Goal: Task Accomplishment & Management: Use online tool/utility

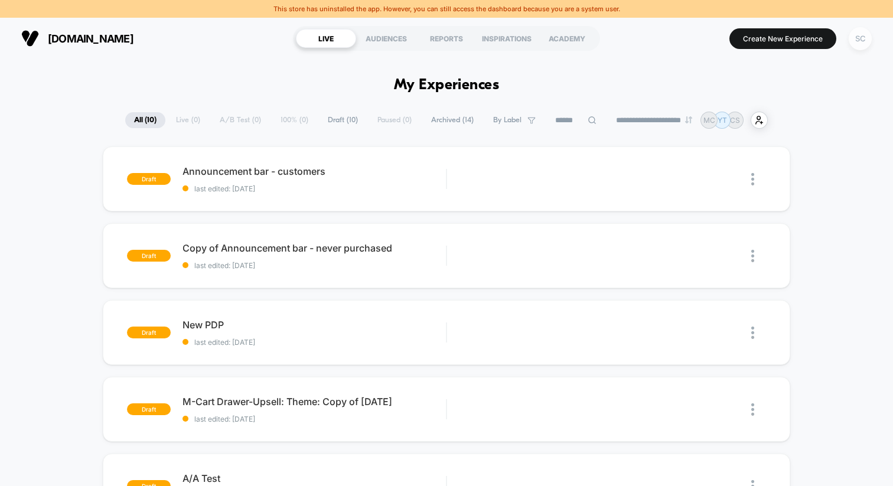
click at [858, 41] on div "SC" at bounding box center [859, 38] width 23 height 23
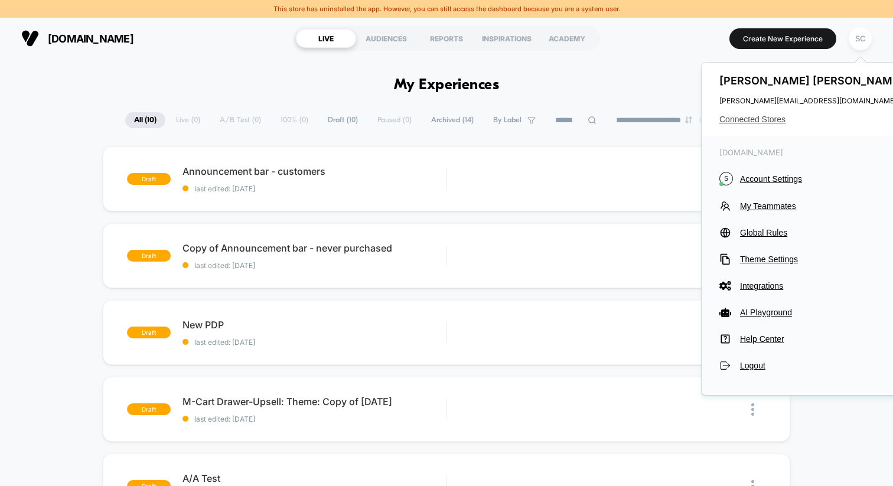
click at [756, 121] on span "Connected Stores" at bounding box center [812, 119] width 187 height 9
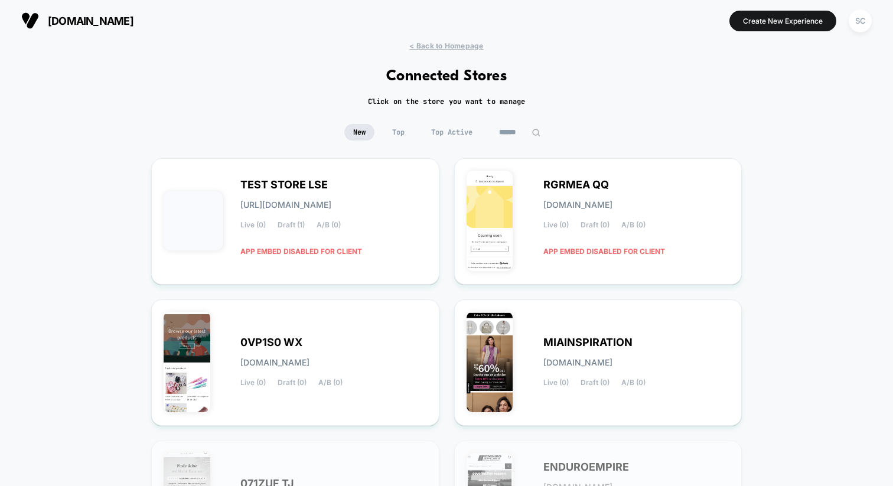
click at [500, 131] on input at bounding box center [519, 132] width 59 height 17
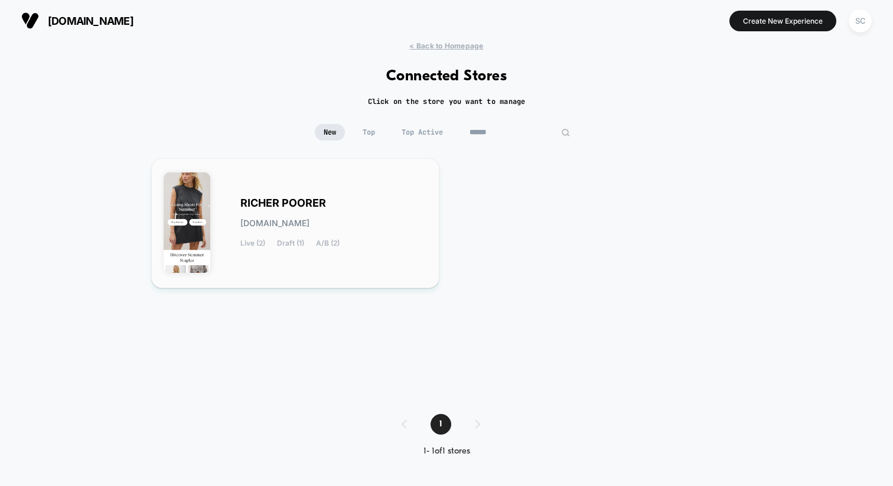
type input "******"
click at [337, 202] on div "RICHER POORER [DOMAIN_NAME] Live (2) Draft (1) A/B (2)" at bounding box center [333, 223] width 187 height 48
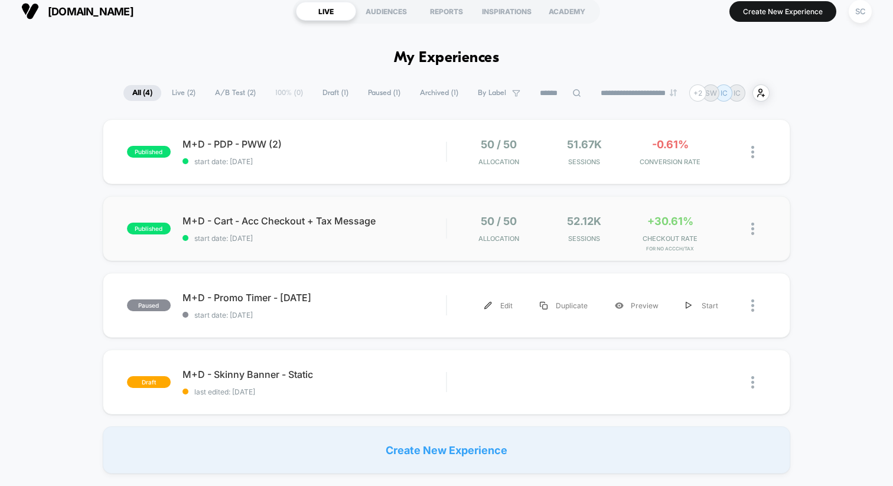
scroll to position [10, 0]
click at [863, 9] on div "SC" at bounding box center [859, 10] width 23 height 23
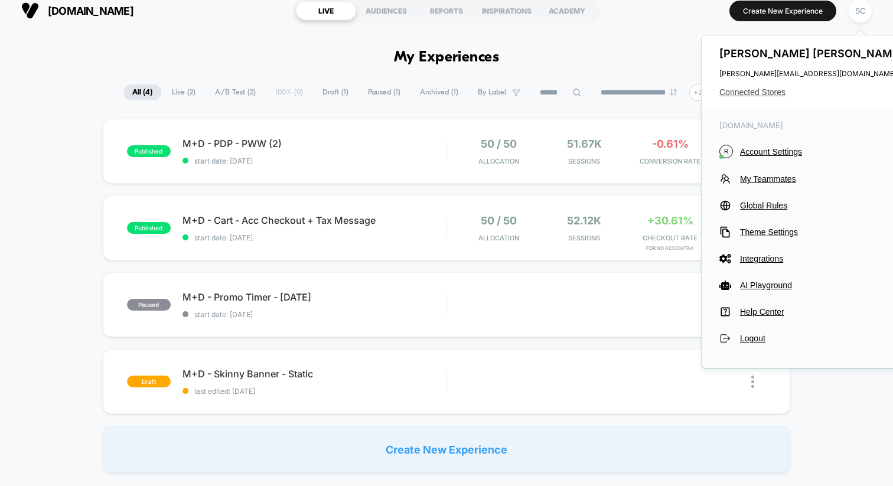
click at [757, 92] on span "Connected Stores" at bounding box center [812, 91] width 187 height 9
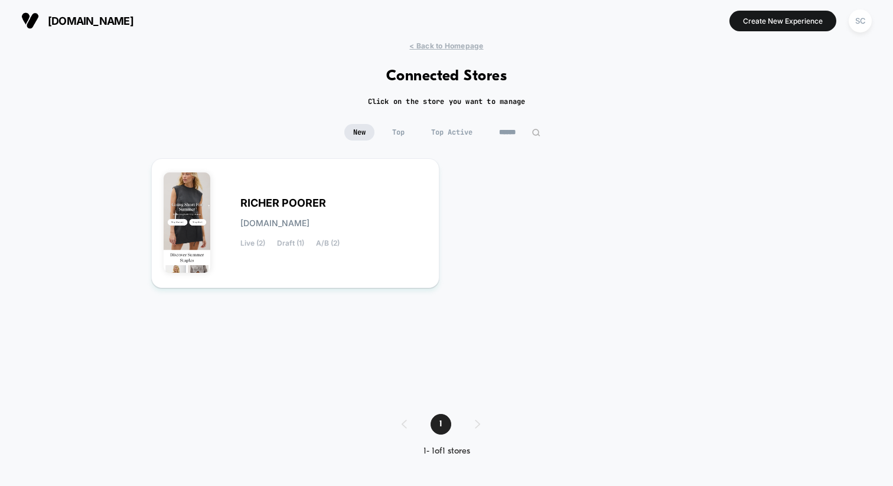
click at [519, 135] on input "******" at bounding box center [519, 132] width 59 height 17
click at [519, 135] on input "******" at bounding box center [519, 132] width 118 height 17
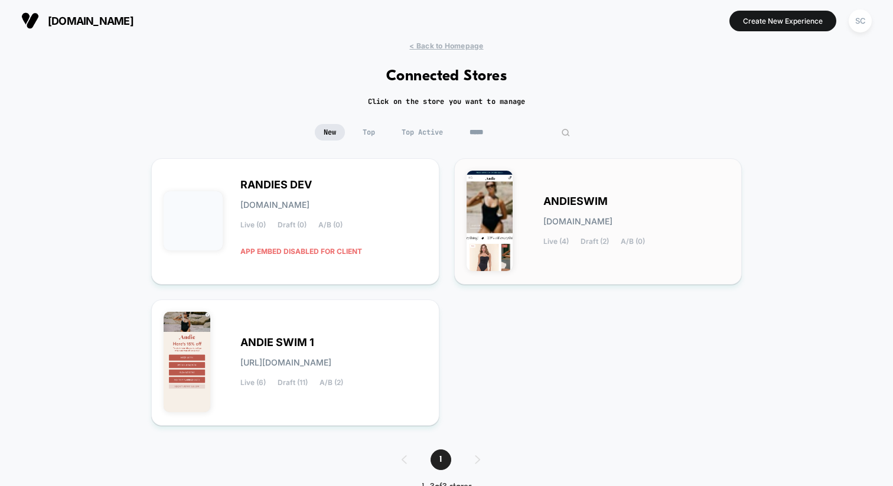
type input "*****"
click at [571, 236] on div "ANDIESWIM [DOMAIN_NAME] Live (4) Draft (2) A/B (0)" at bounding box center [636, 221] width 187 height 48
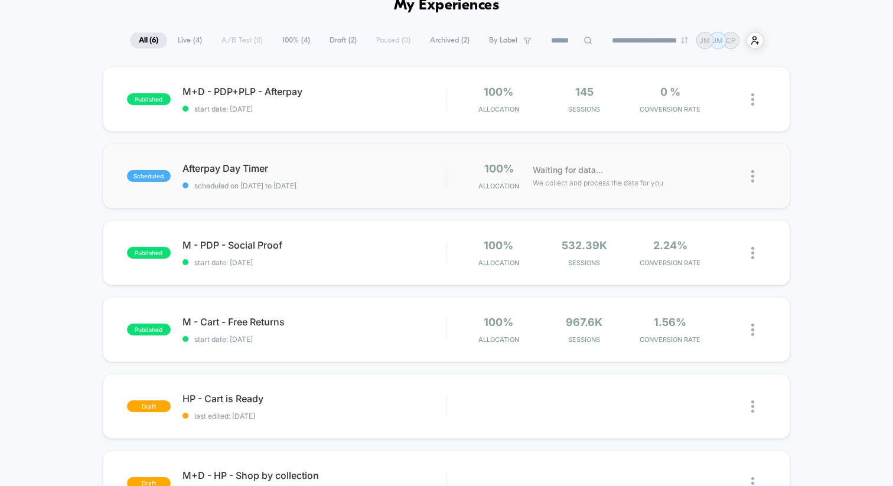
scroll to position [51, 0]
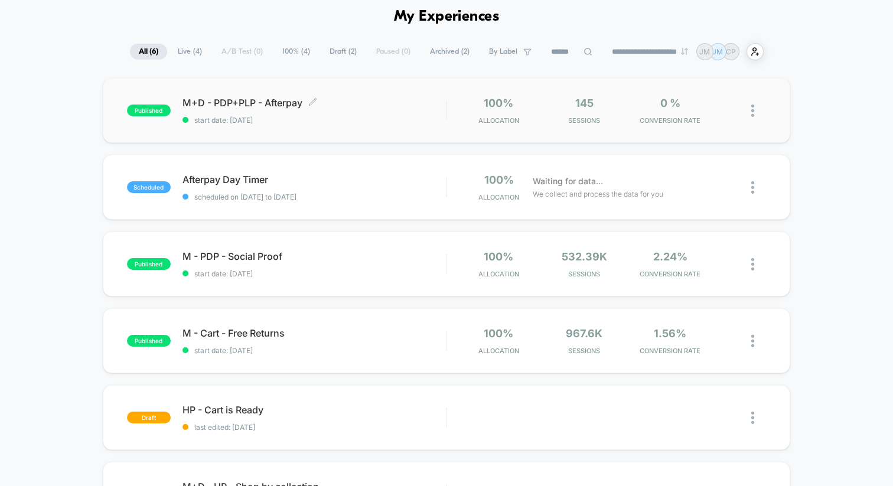
click at [338, 102] on span "M+D - PDP+PLP - Afterpay Click to edit experience details" at bounding box center [313, 103] width 263 height 12
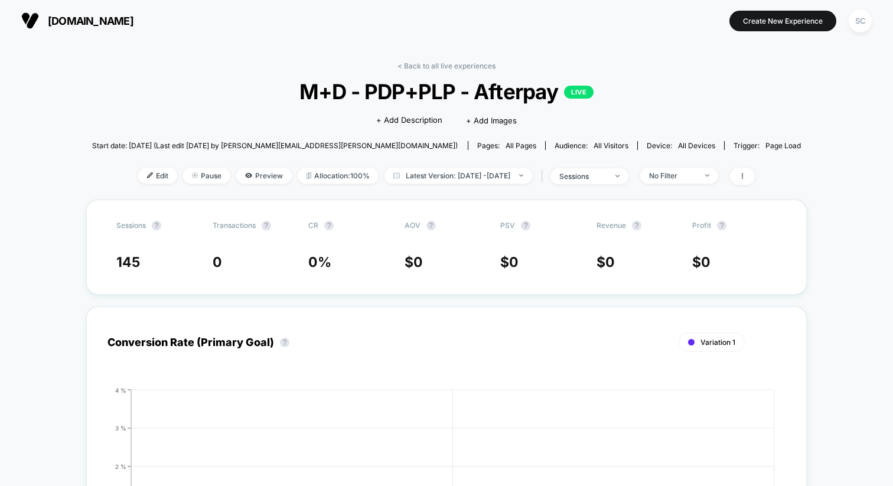
click at [338, 146] on span "Start date: [DATE] (Last edit [DATE] by [PERSON_NAME][EMAIL_ADDRESS][PERSON_NAM…" at bounding box center [274, 145] width 365 height 9
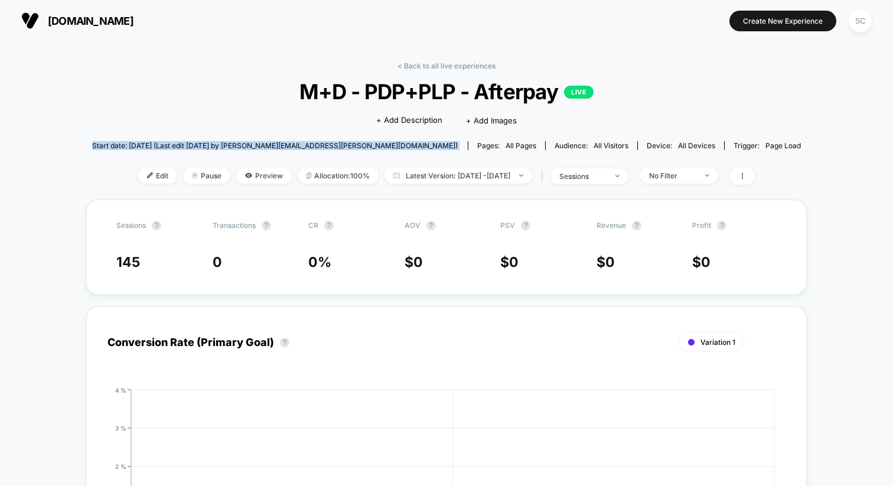
click at [338, 146] on span "Start date: [DATE] (Last edit [DATE] by [PERSON_NAME][EMAIL_ADDRESS][PERSON_NAM…" at bounding box center [274, 145] width 365 height 9
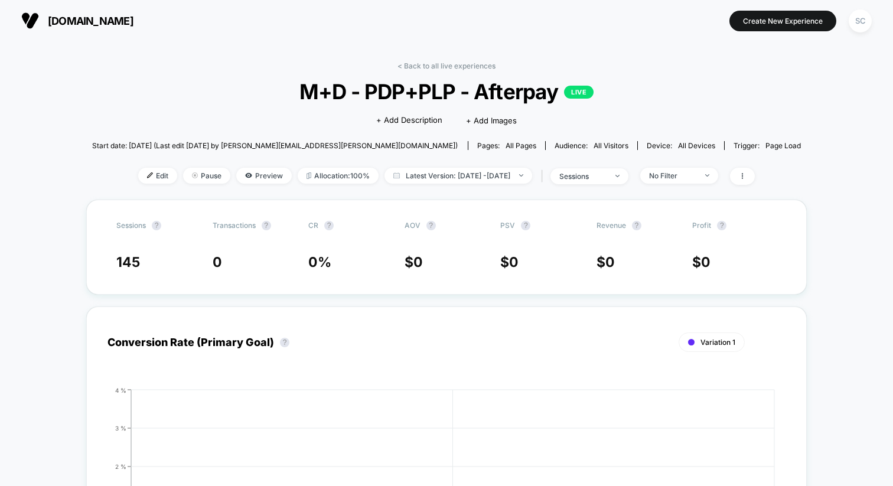
click at [138, 182] on div "Edit Pause Preview Allocation: 100% Latest Version: [DATE] - [DATE] | sessions …" at bounding box center [446, 176] width 709 height 17
click at [139, 173] on span "Edit" at bounding box center [157, 176] width 39 height 16
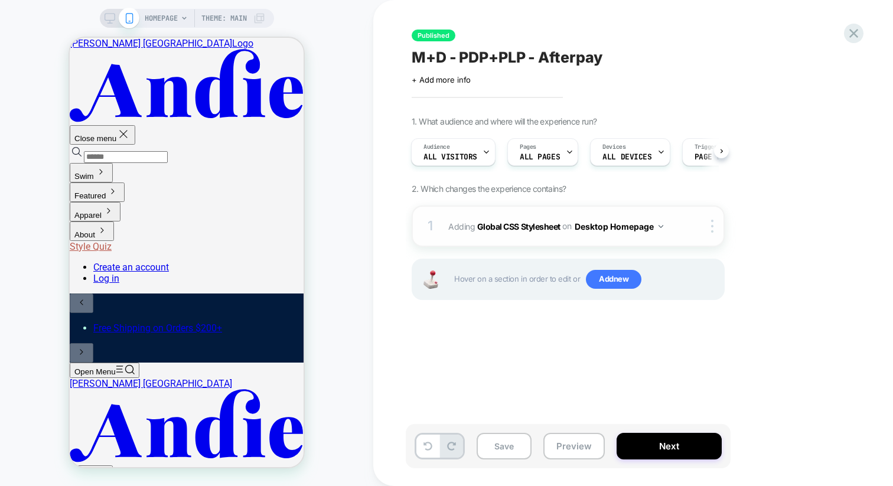
click at [555, 233] on span "Adding Global CSS Stylesheet on Desktop Homepage" at bounding box center [560, 226] width 225 height 17
click at [548, 224] on b "Global CSS Stylesheet" at bounding box center [518, 226] width 83 height 10
click at [532, 215] on div "1 Adding Global CSS Stylesheet on Desktop Homepage Copy to Mobile Target All De…" at bounding box center [567, 225] width 313 height 41
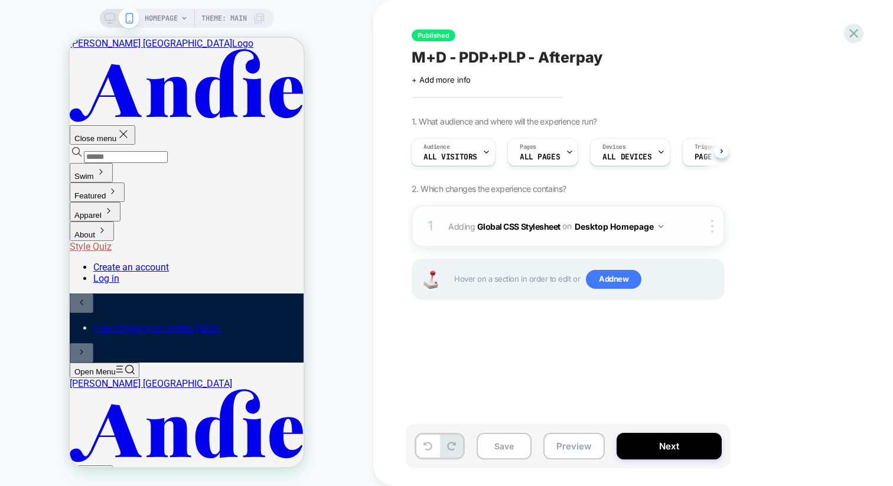
click at [532, 215] on div "1 Adding Global CSS Stylesheet on Desktop Homepage Copy to Mobile Target All De…" at bounding box center [567, 225] width 313 height 41
click at [518, 224] on b "Global CSS Stylesheet" at bounding box center [518, 226] width 83 height 10
click at [492, 225] on b "Global CSS Stylesheet" at bounding box center [518, 226] width 83 height 10
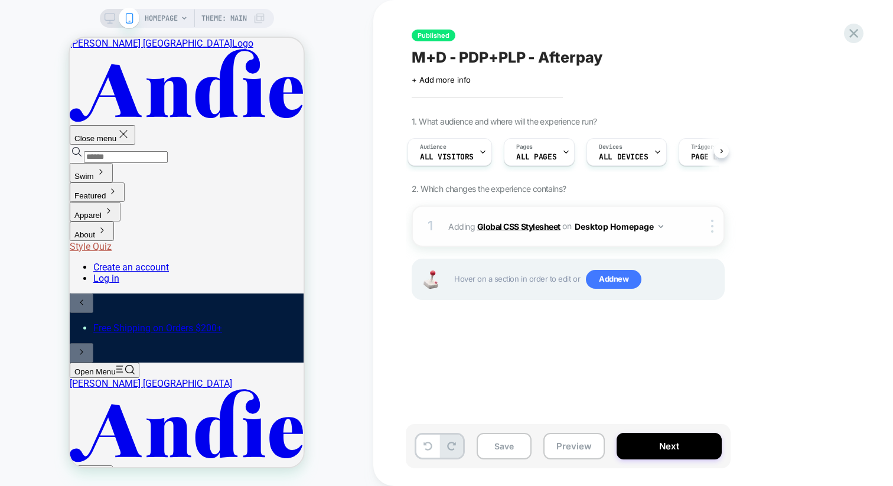
click at [504, 224] on b "Global CSS Stylesheet" at bounding box center [518, 226] width 83 height 10
click at [115, 17] on div at bounding box center [119, 18] width 30 height 11
click at [107, 18] on icon at bounding box center [109, 18] width 11 height 11
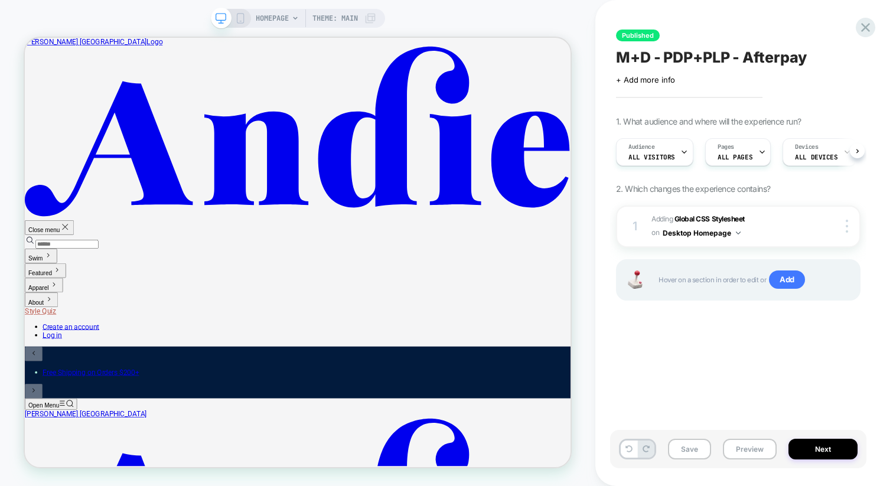
scroll to position [0, 1]
click at [690, 210] on div "1 Adding Global CSS Stylesheet on Desktop Homepage Add Before Add After Copy to…" at bounding box center [738, 226] width 244 height 42
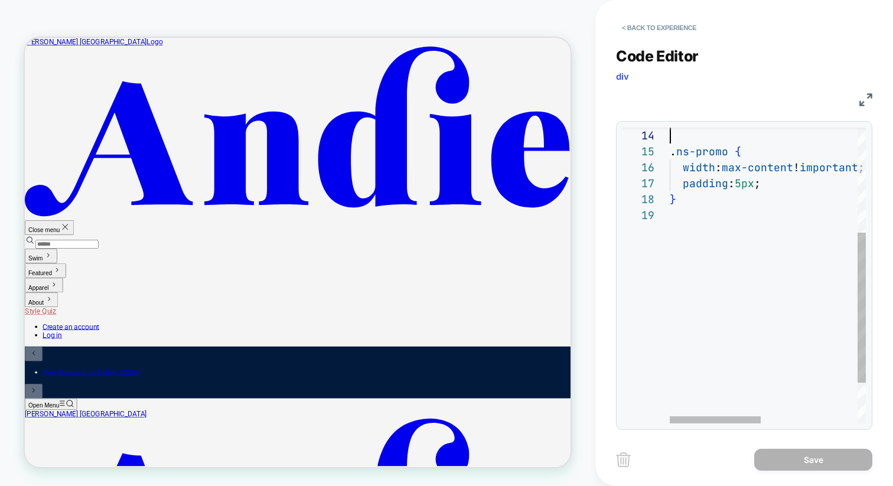
scroll to position [64, 0]
type textarea "**********"
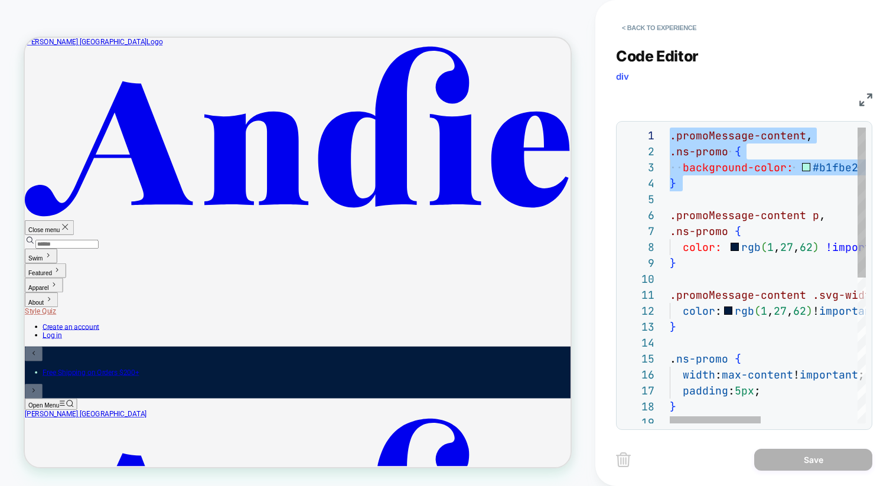
scroll to position [16, 13]
drag, startPoint x: 707, startPoint y: 193, endPoint x: 685, endPoint y: 151, distance: 47.8
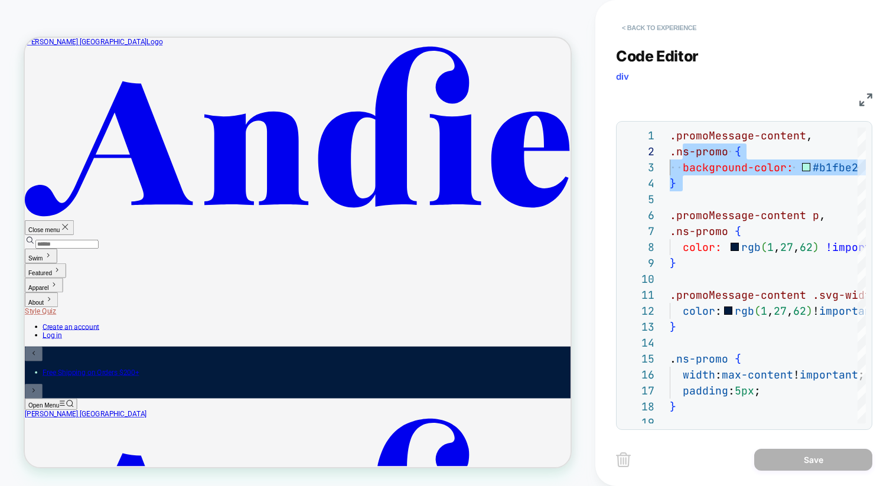
click at [656, 28] on button "< Back to experience" at bounding box center [659, 27] width 86 height 19
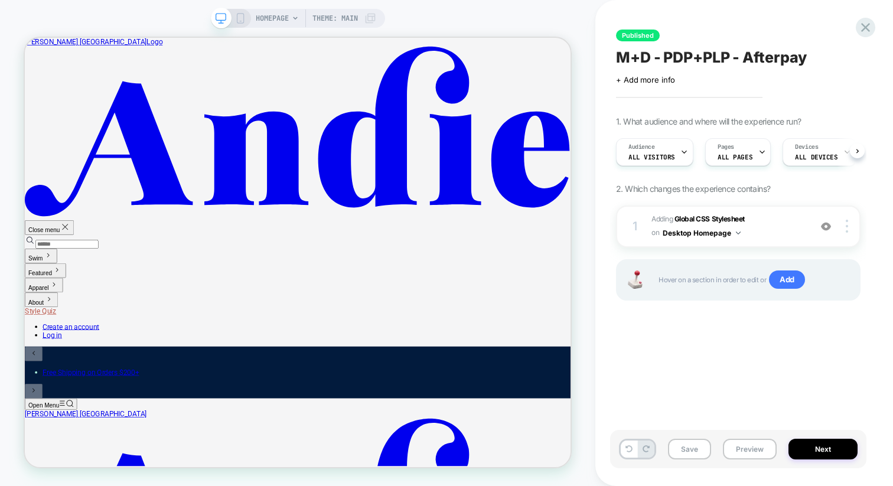
scroll to position [0, 1]
click at [866, 25] on icon at bounding box center [865, 27] width 16 height 16
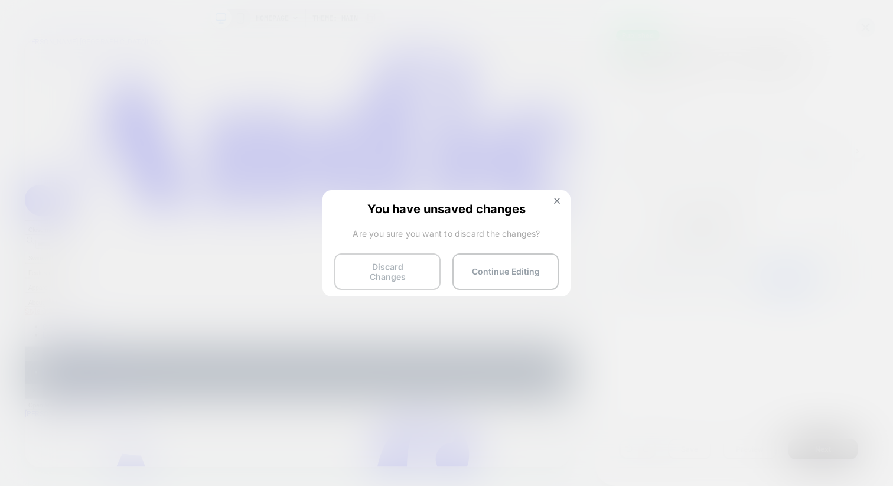
click at [408, 272] on button "Discard Changes" at bounding box center [387, 271] width 106 height 37
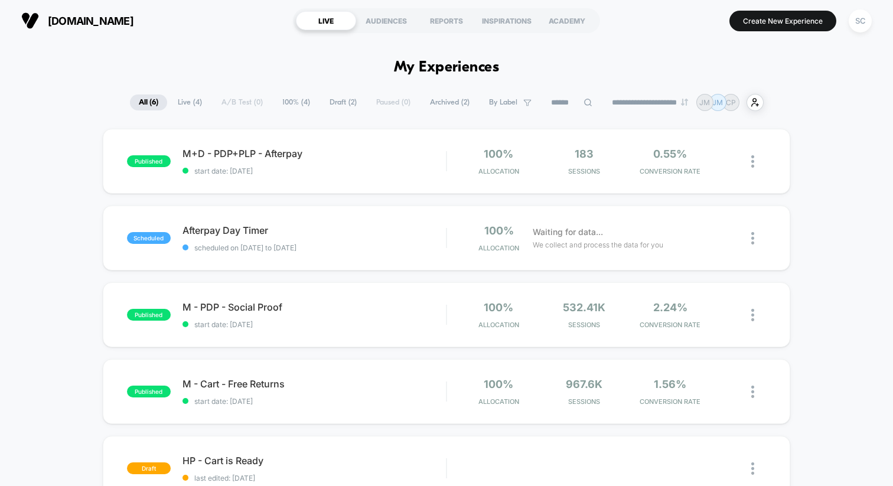
click at [584, 104] on icon at bounding box center [588, 103] width 8 height 8
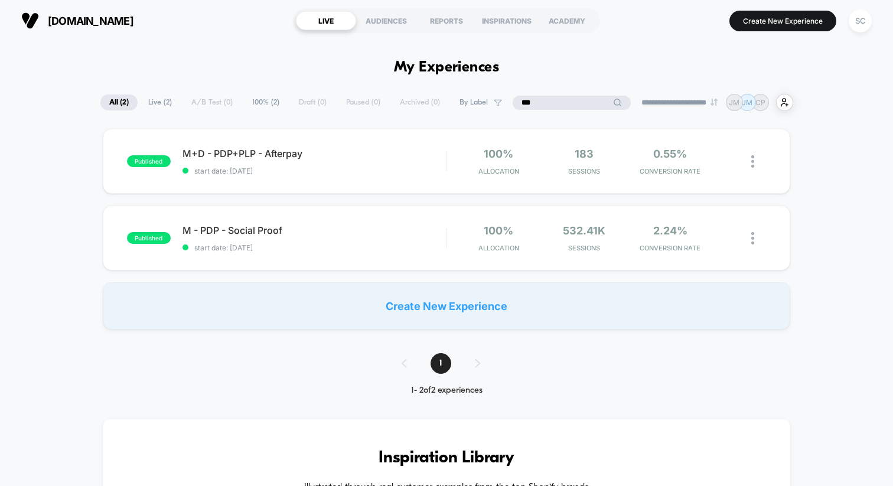
type input "***"
